Goal: Check status: Check status

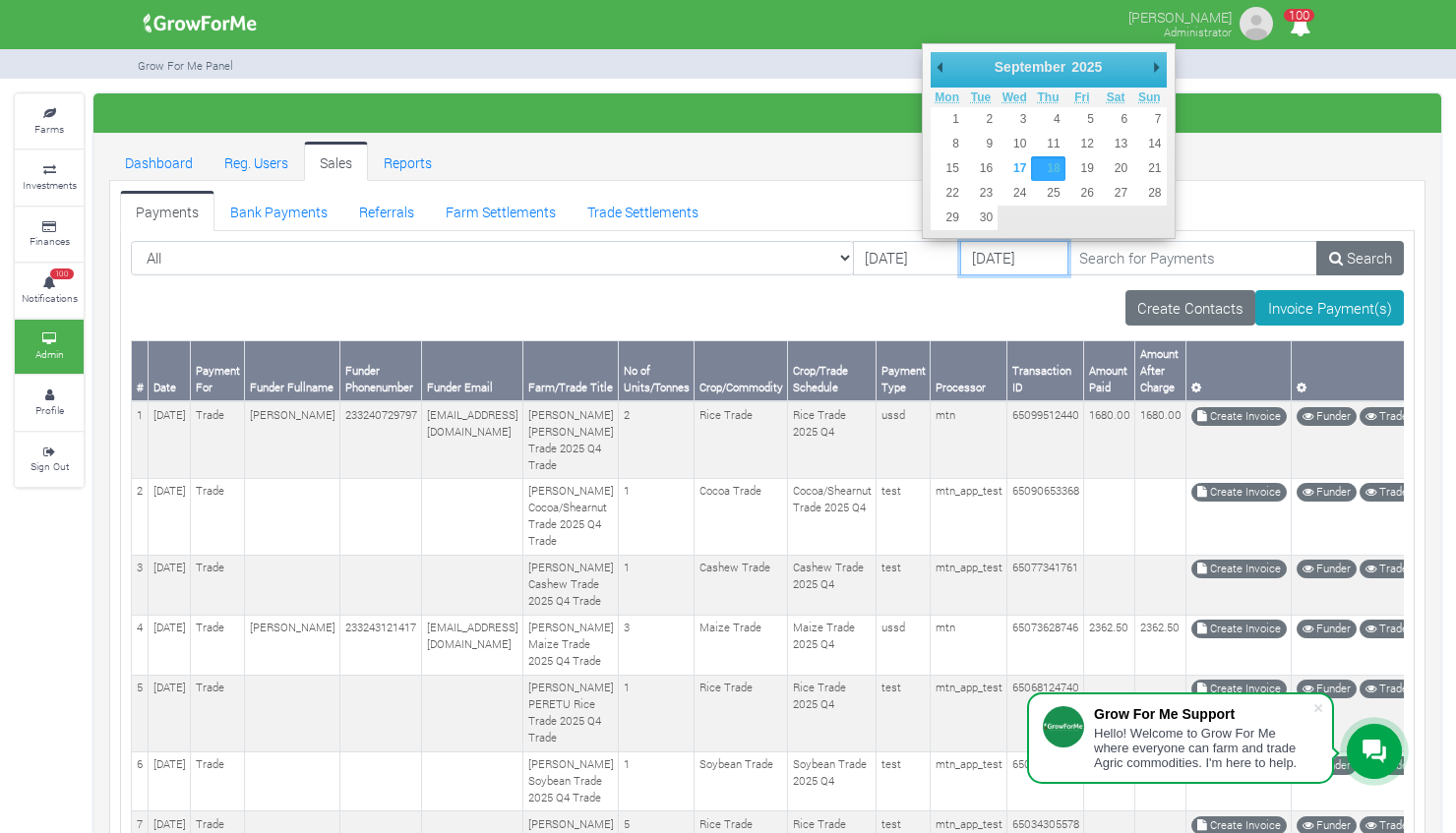
click at [960, 243] on input "[DATE]" at bounding box center [1014, 259] width 108 height 35
type input "[DATE]"
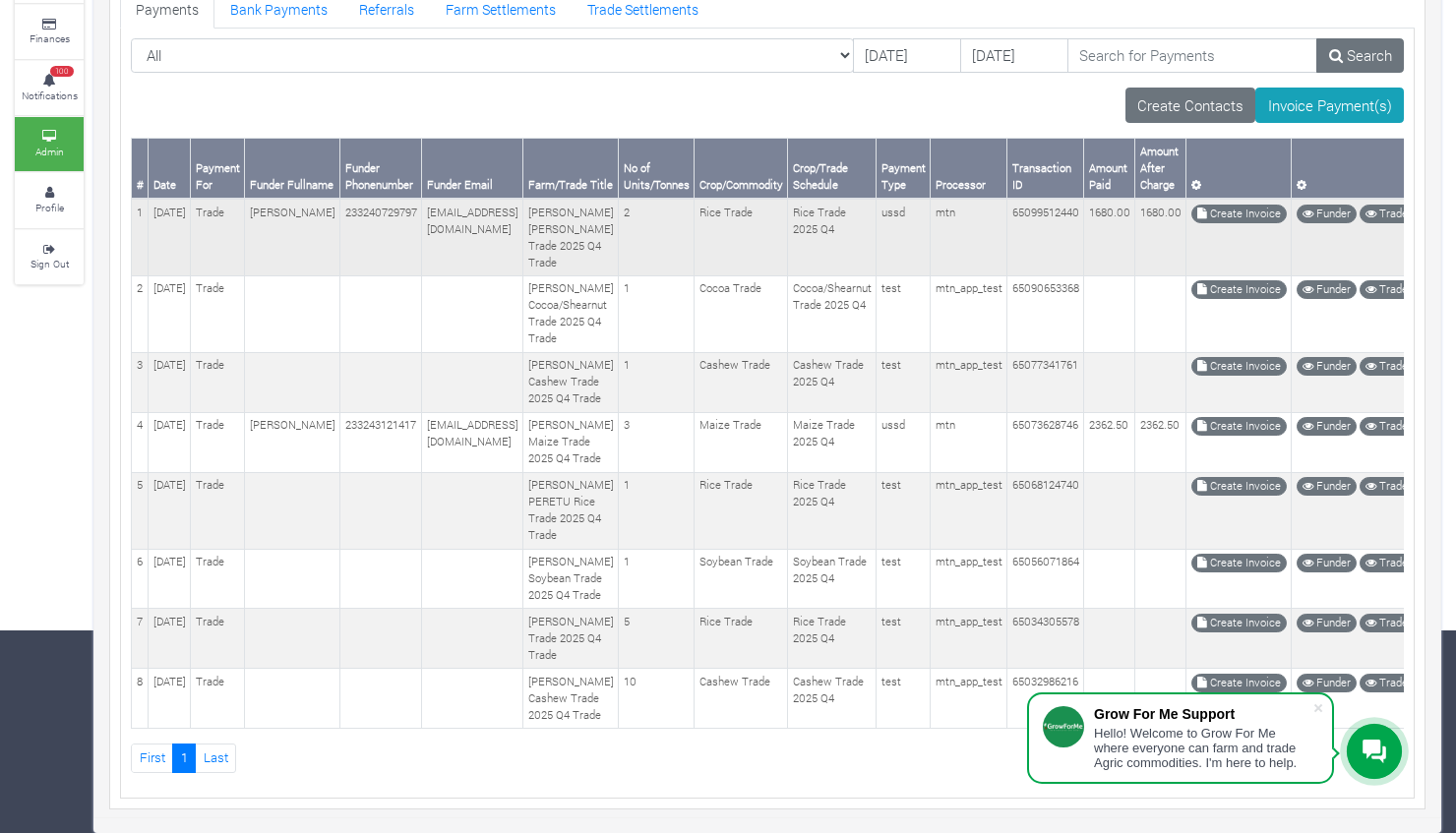
scroll to position [272, 0]
drag, startPoint x: 569, startPoint y: 460, endPoint x: 645, endPoint y: 459, distance: 76.0
click at [619, 472] on td "[PERSON_NAME] PERETU Rice Trade 2025 Q4 Trade" at bounding box center [571, 511] width 96 height 77
copy td "[PERSON_NAME] PERETU"
click at [523, 489] on td at bounding box center [472, 511] width 102 height 77
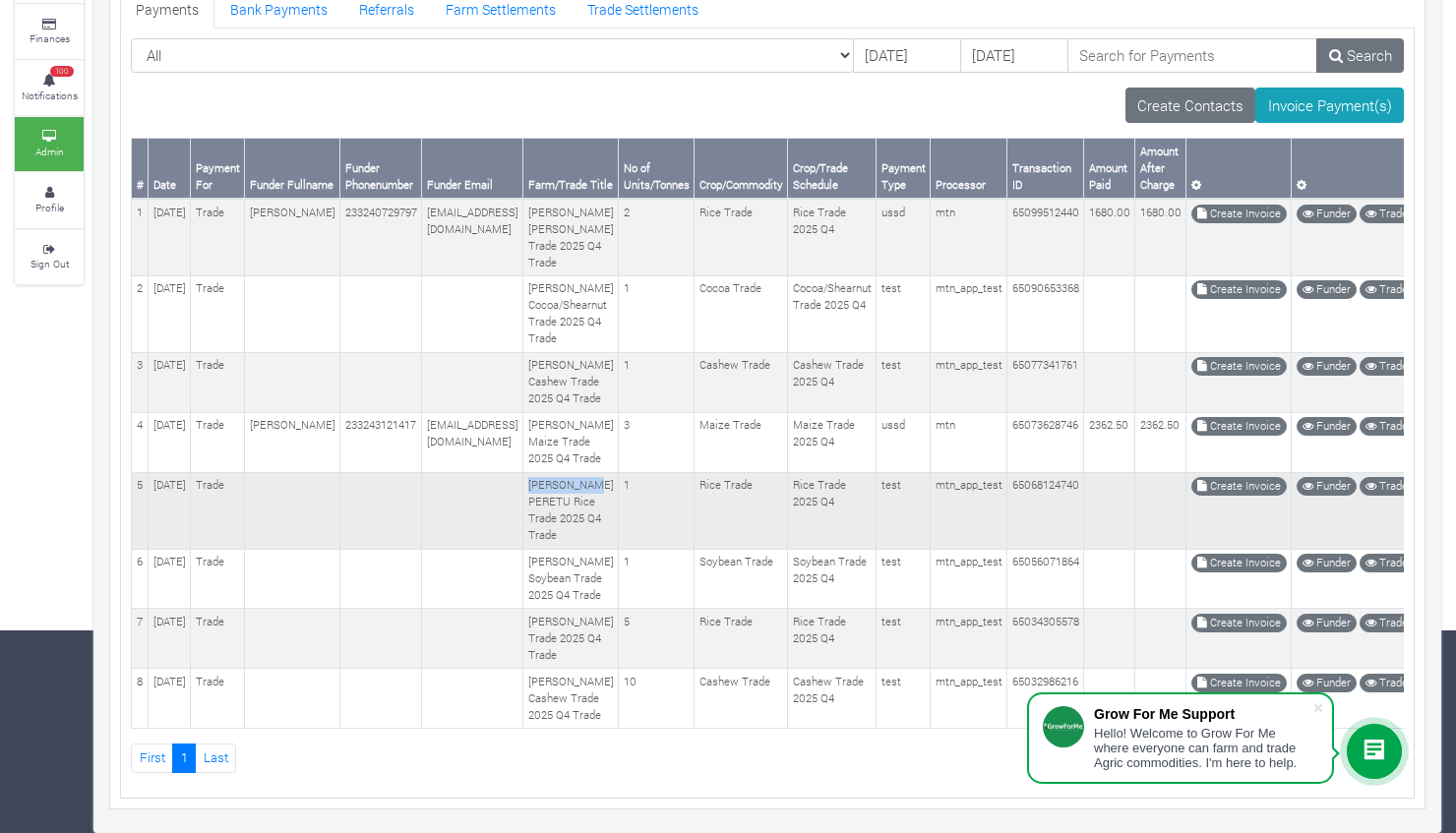
drag, startPoint x: 570, startPoint y: 461, endPoint x: 652, endPoint y: 459, distance: 82.0
click at [619, 472] on td "[PERSON_NAME] PERETU Rice Trade 2025 Q4 Trade" at bounding box center [571, 511] width 96 height 77
copy td "[PERSON_NAME] PERETU"
